Goal: Transaction & Acquisition: Purchase product/service

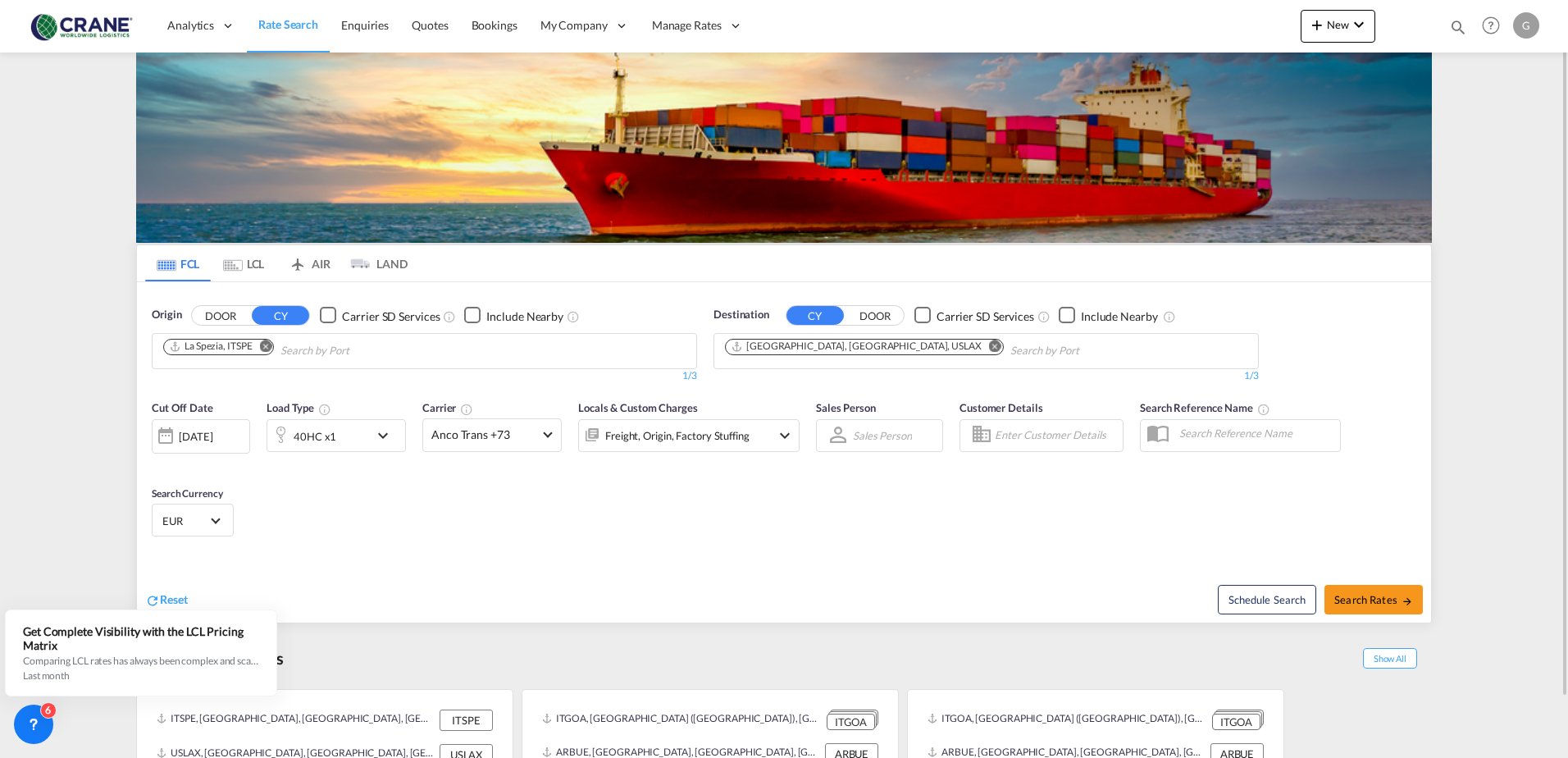
click at [267, 351] on md-icon "Remove" at bounding box center [266, 345] width 12 height 12
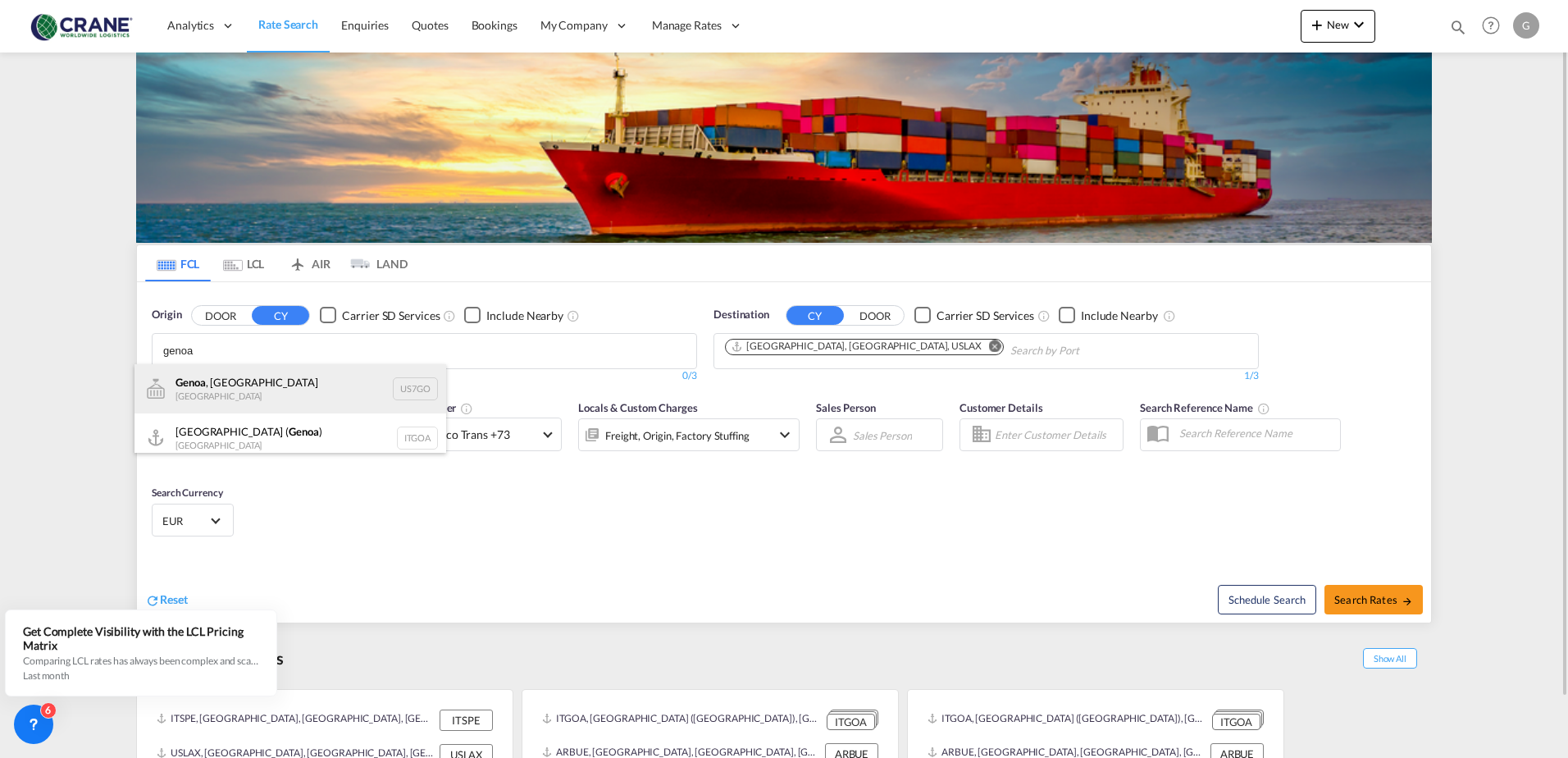
type input "genoa"
click at [223, 389] on div "[GEOGRAPHIC_DATA] , [GEOGRAPHIC_DATA] [GEOGRAPHIC_DATA] US7GO" at bounding box center [290, 389] width 311 height 49
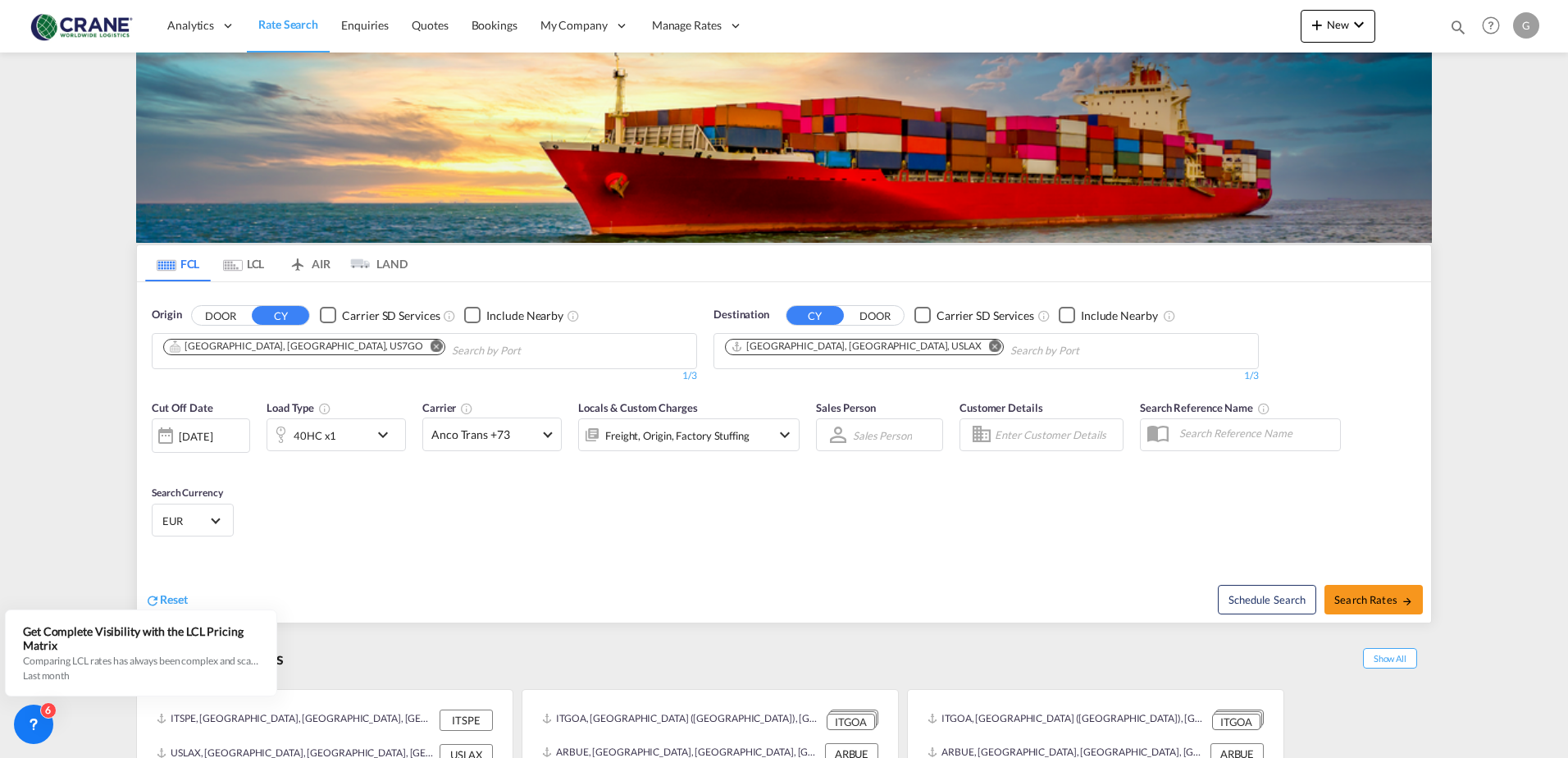
click at [431, 344] on md-icon "Remove" at bounding box center [437, 345] width 12 height 12
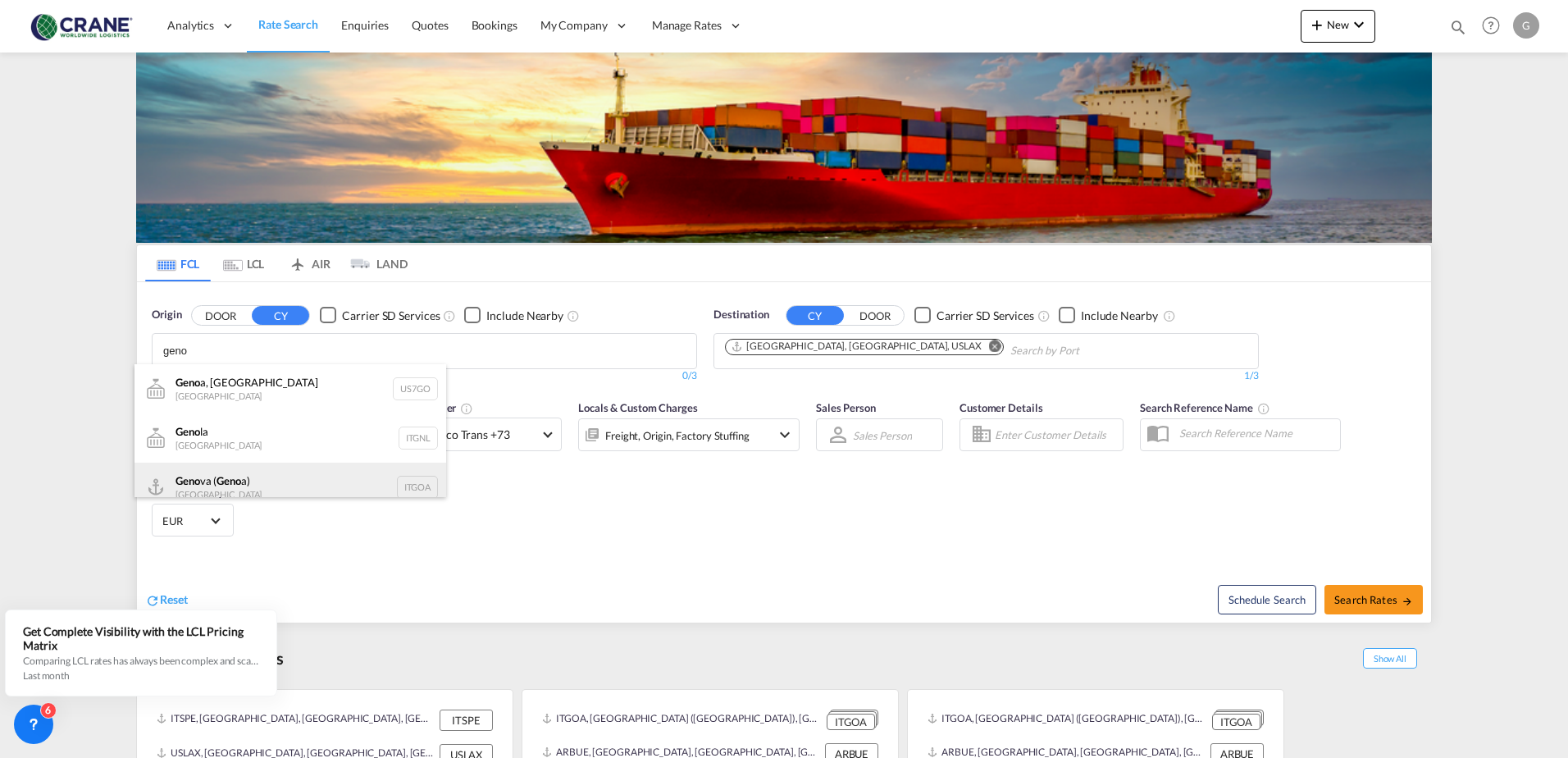
type input "geno"
click at [247, 473] on div "Geno va ( Geno a) [GEOGRAPHIC_DATA] ITGOA" at bounding box center [290, 487] width 311 height 49
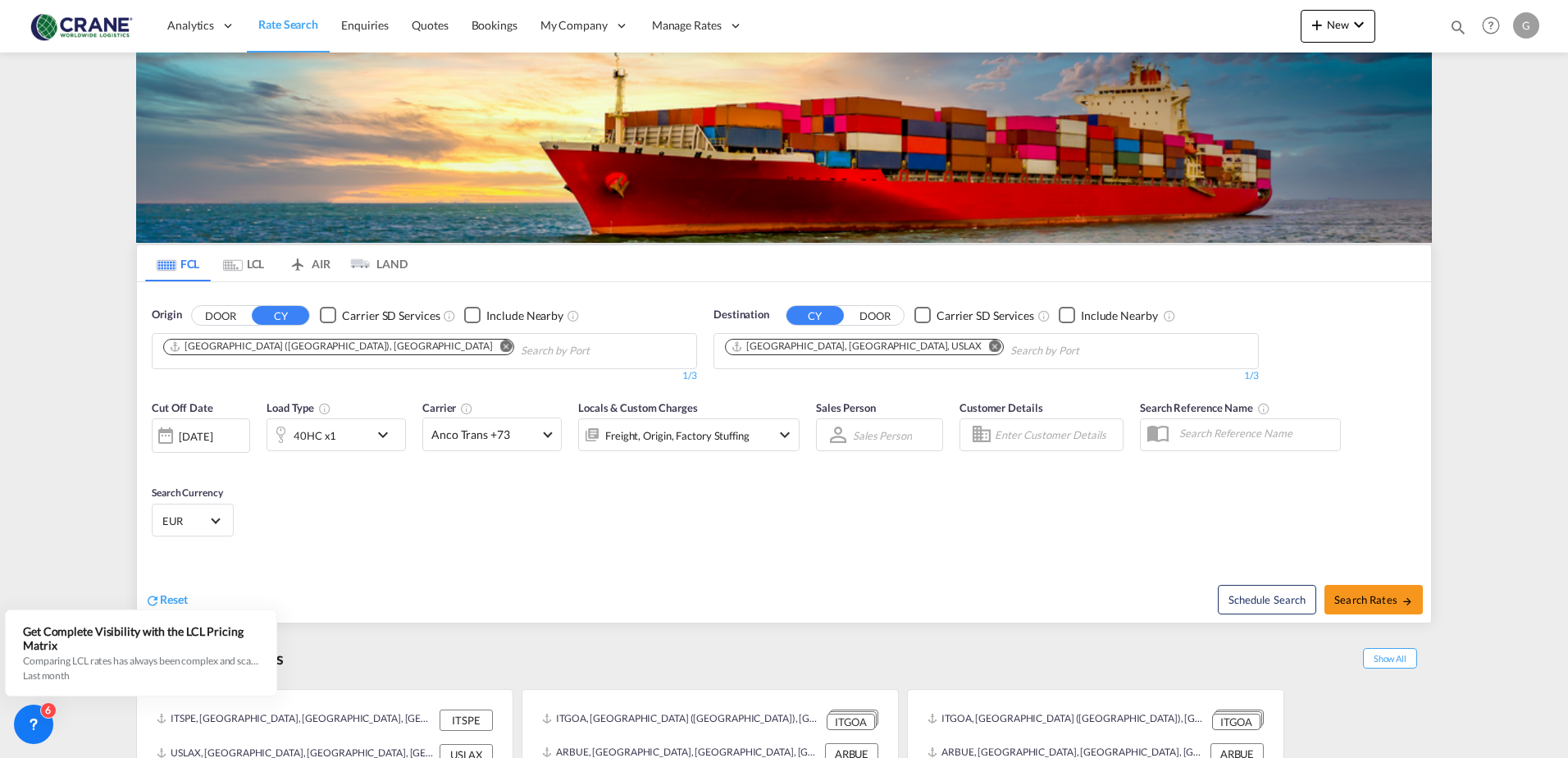
click at [989, 347] on md-icon "Remove" at bounding box center [995, 345] width 12 height 12
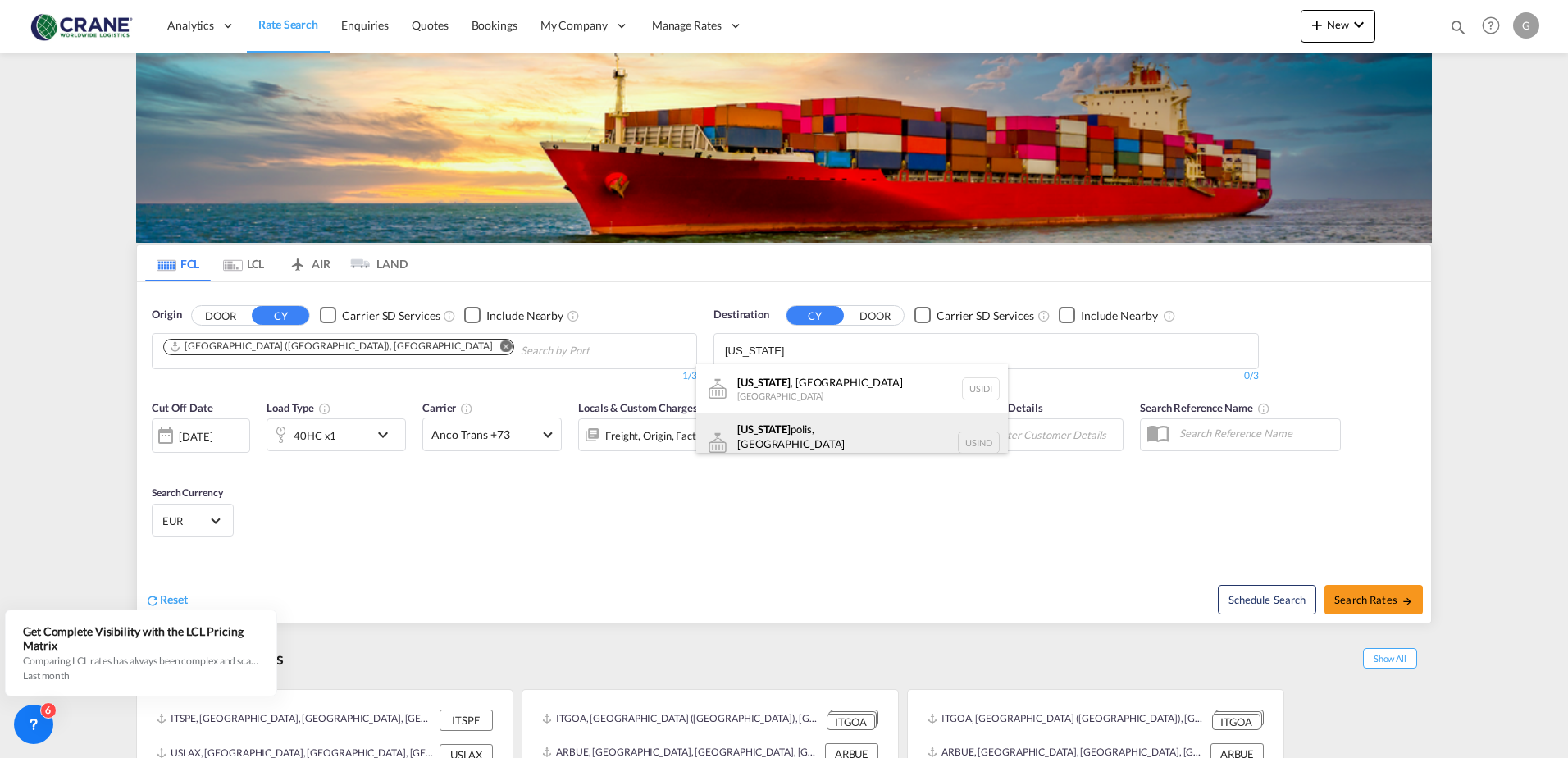
type input "[US_STATE]"
click at [820, 435] on div "[US_STATE] polis, IN [GEOGRAPHIC_DATA] USIND" at bounding box center [851, 443] width 311 height 59
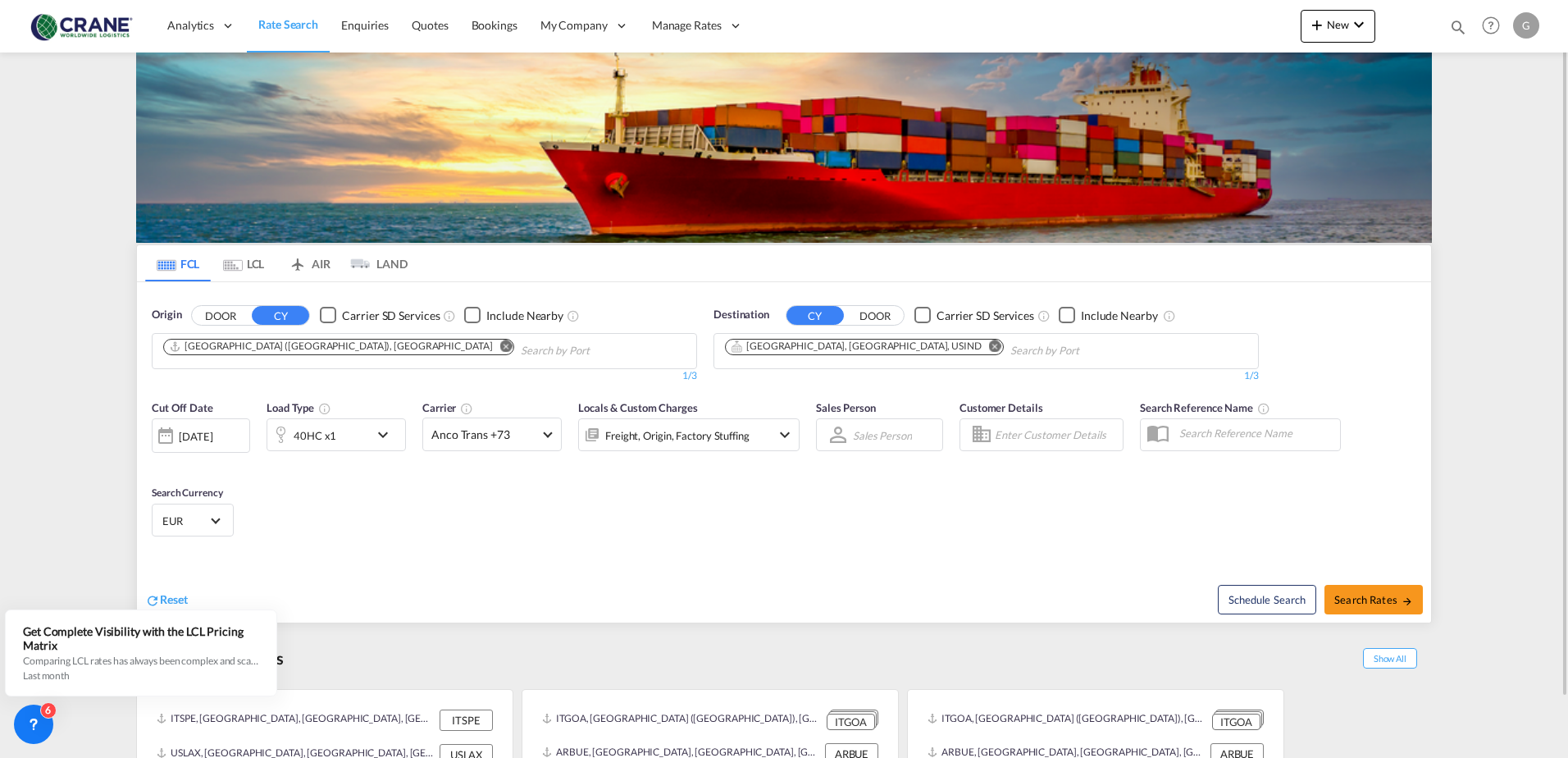
click at [385, 431] on md-icon "icon-chevron-down" at bounding box center [387, 435] width 28 height 20
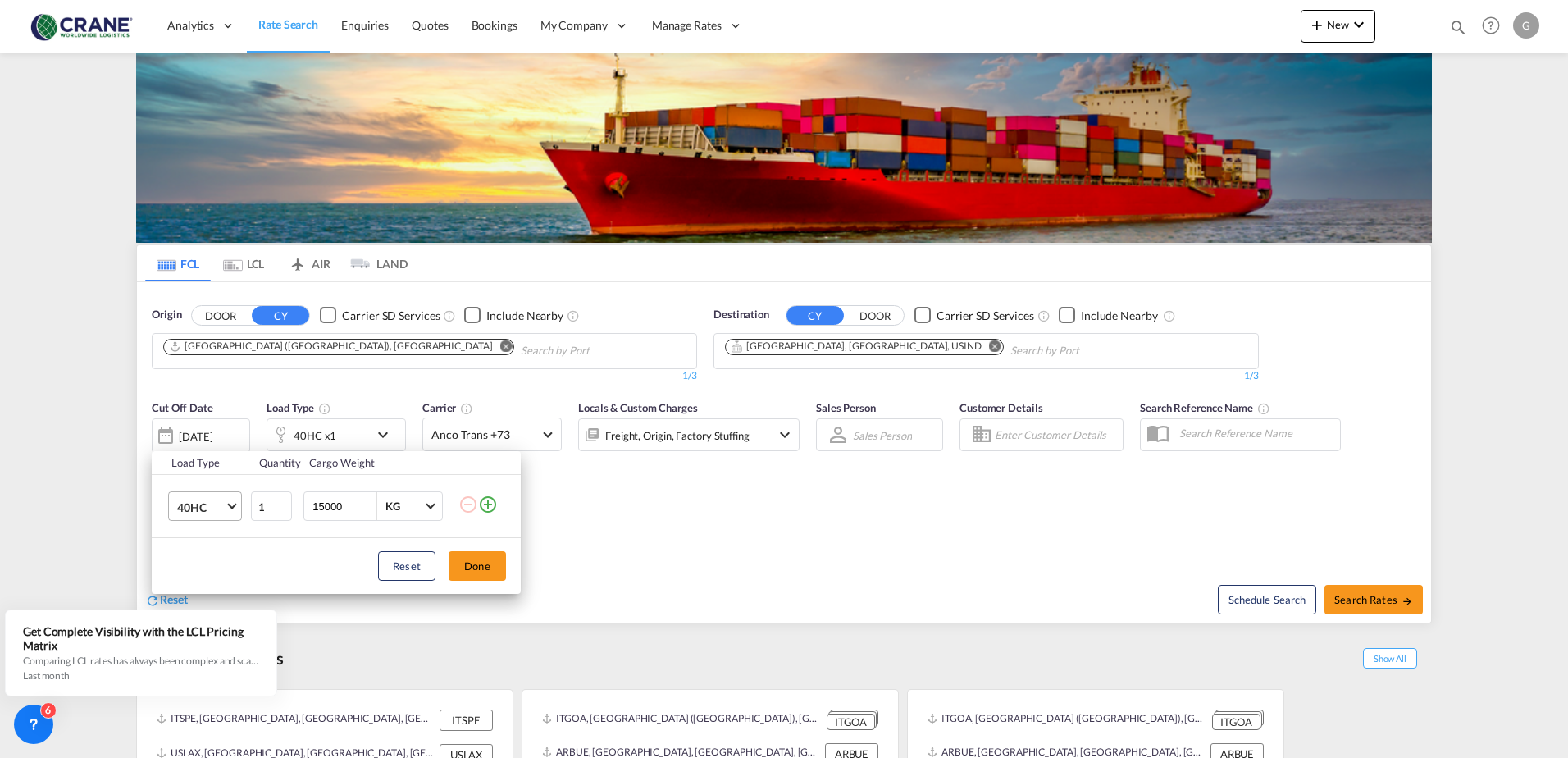
click at [226, 508] on md-select-value "40HC" at bounding box center [208, 506] width 66 height 28
click at [191, 430] on div "20GP" at bounding box center [191, 428] width 29 height 17
click at [471, 569] on button "Done" at bounding box center [477, 566] width 58 height 30
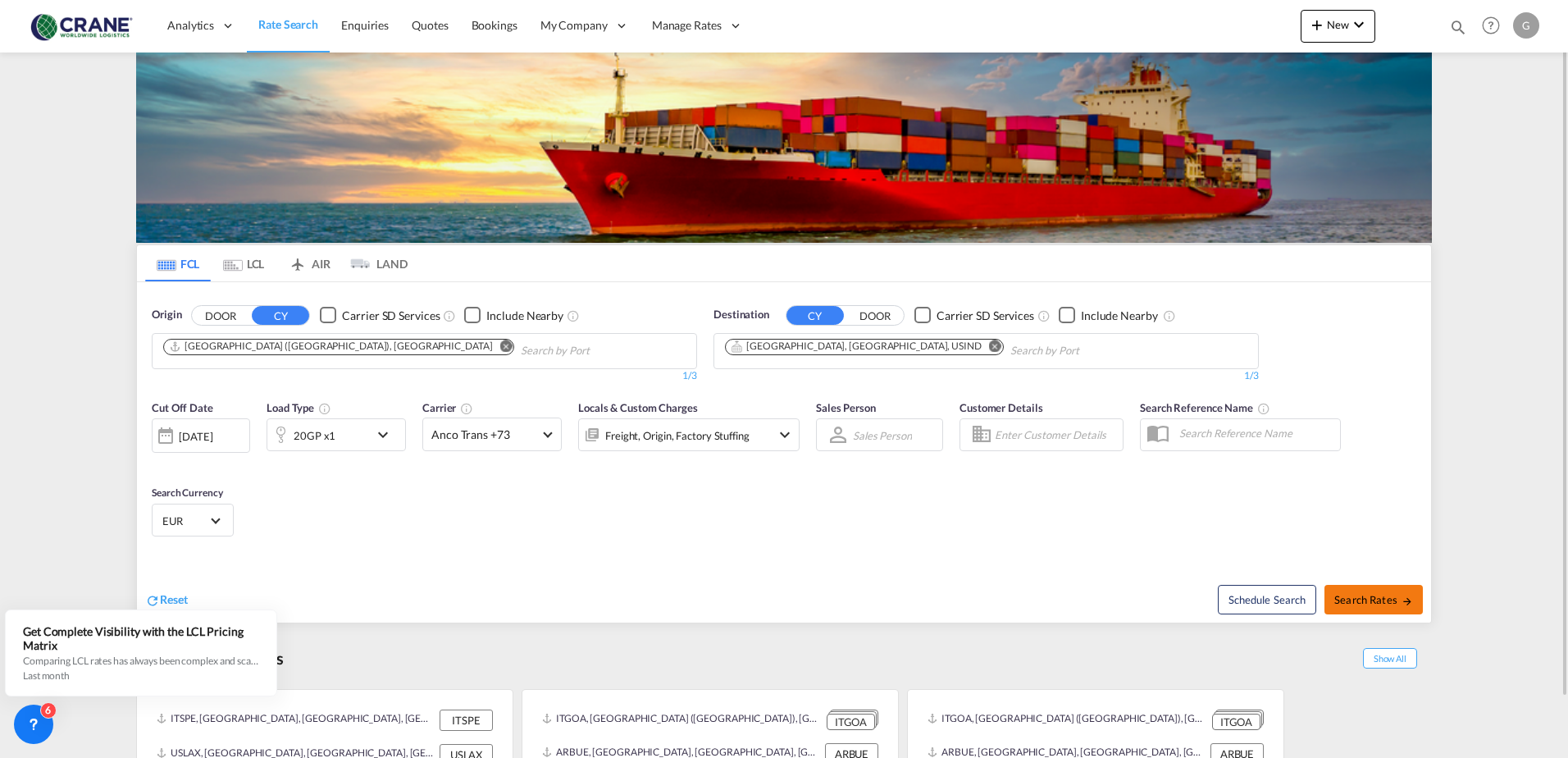
click at [1393, 603] on span "Search Rates" at bounding box center [1373, 599] width 79 height 13
type input "ITGOA to USIND / [DATE]"
